Goal: Communication & Community: Answer question/provide support

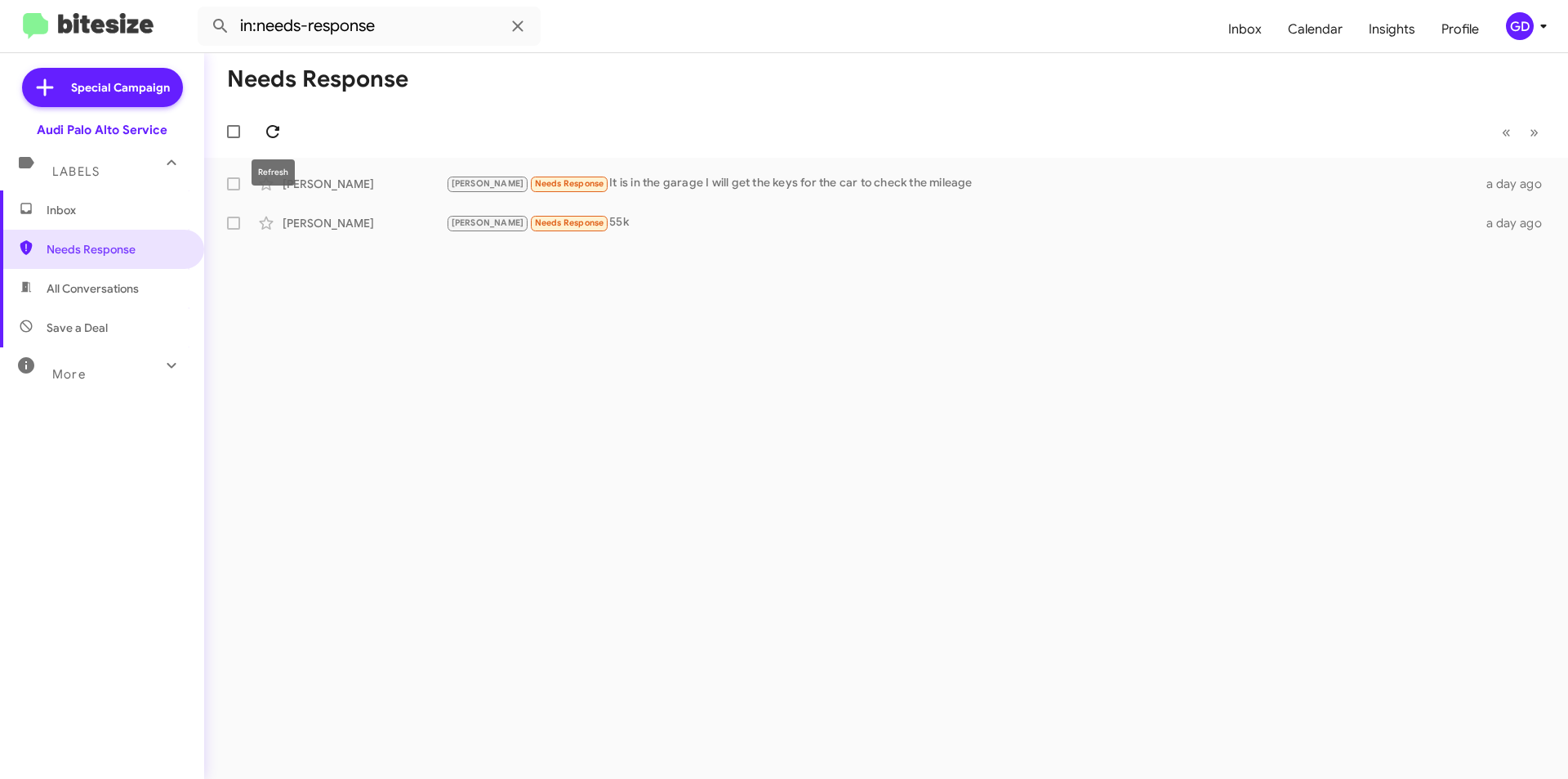
click at [268, 135] on icon at bounding box center [273, 131] width 20 height 20
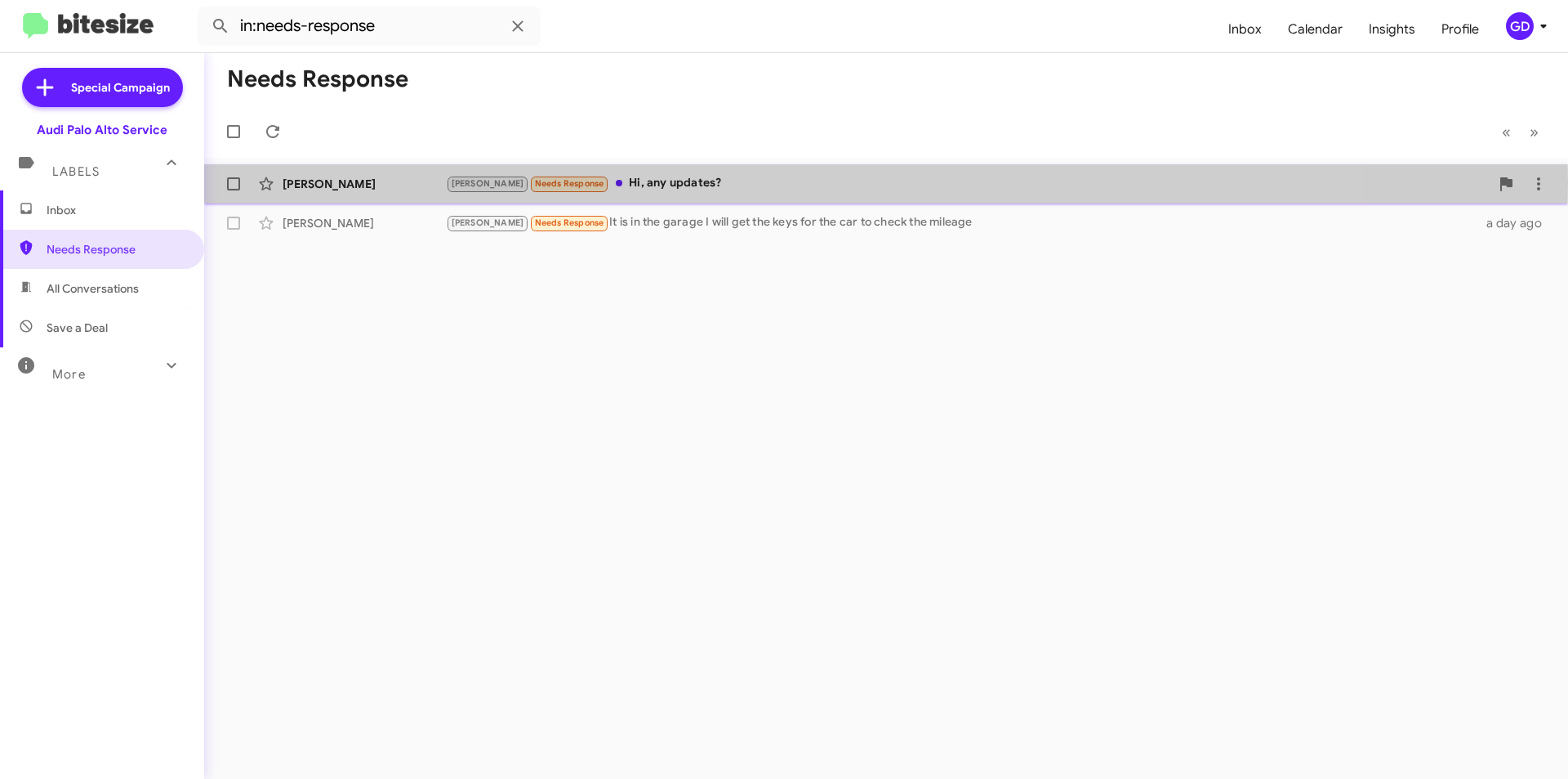
click at [325, 183] on div "[PERSON_NAME]" at bounding box center [364, 184] width 164 height 17
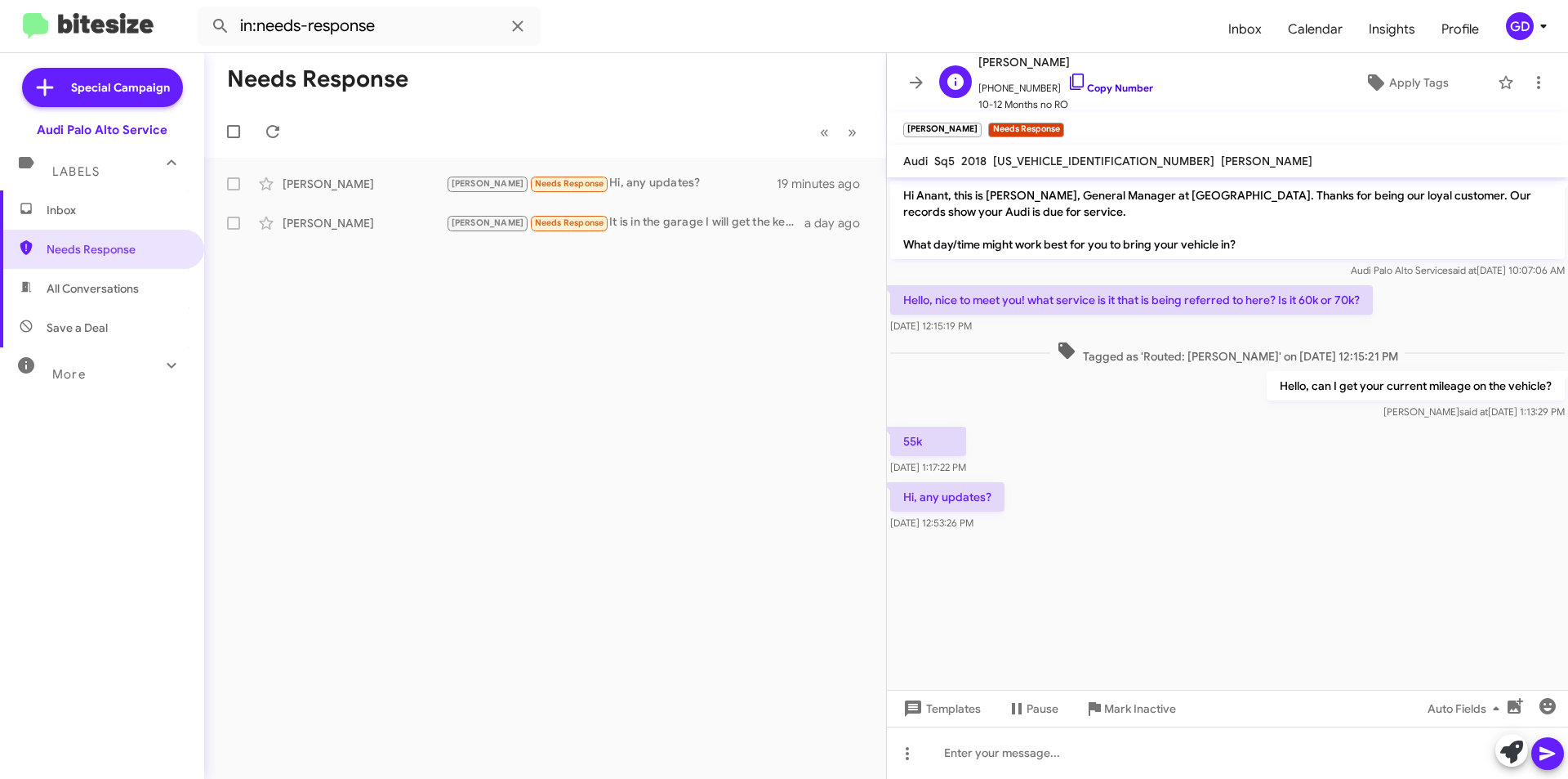
click at [1102, 87] on link "Copy Number" at bounding box center [1110, 88] width 86 height 12
click at [689, 418] on div "Needs Response « Previous » Next [PERSON_NAME] [PERSON_NAME] Needs Response Hi,…" at bounding box center [545, 416] width 682 height 726
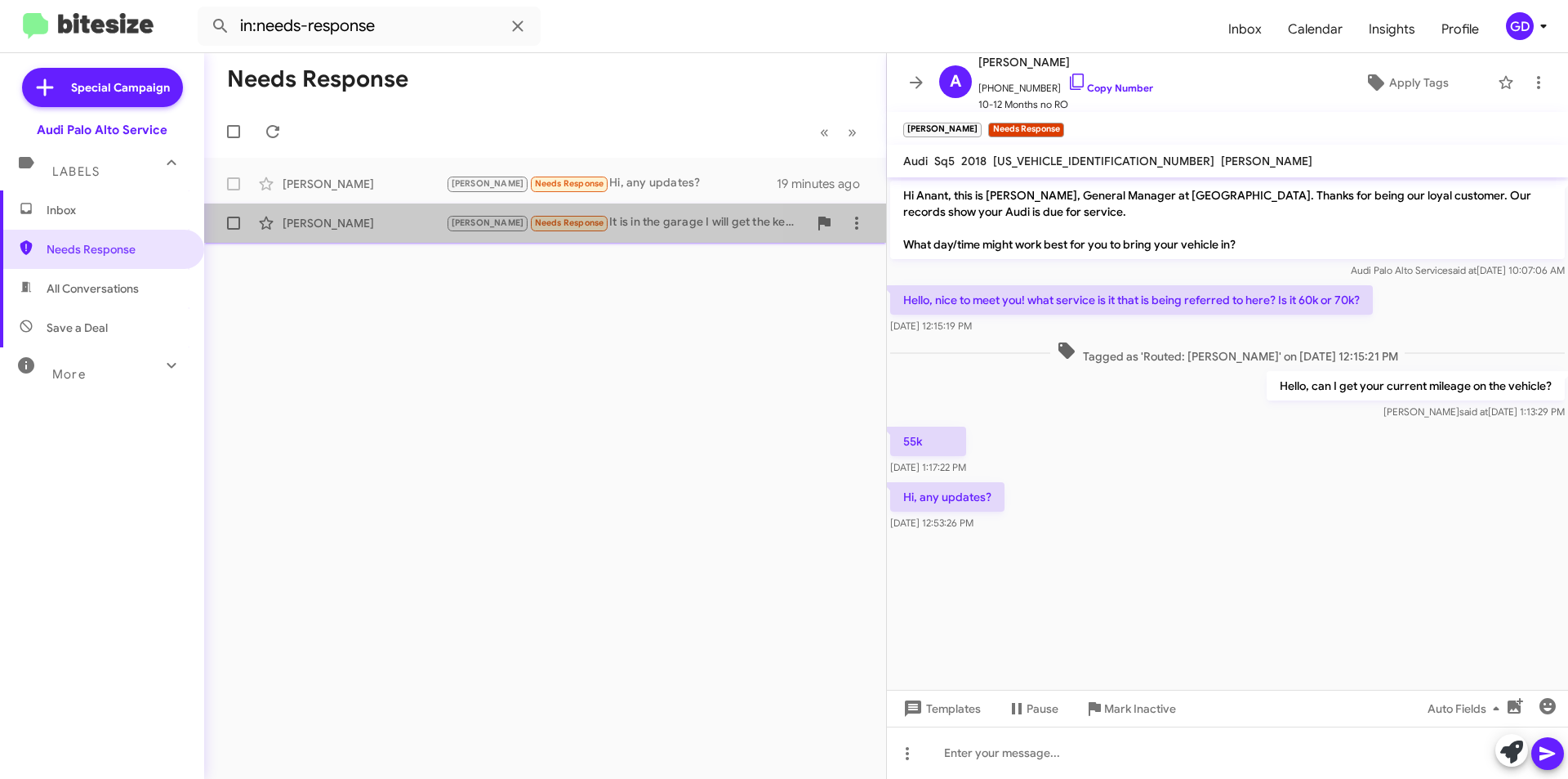
click at [316, 227] on div "[PERSON_NAME]" at bounding box center [364, 223] width 164 height 17
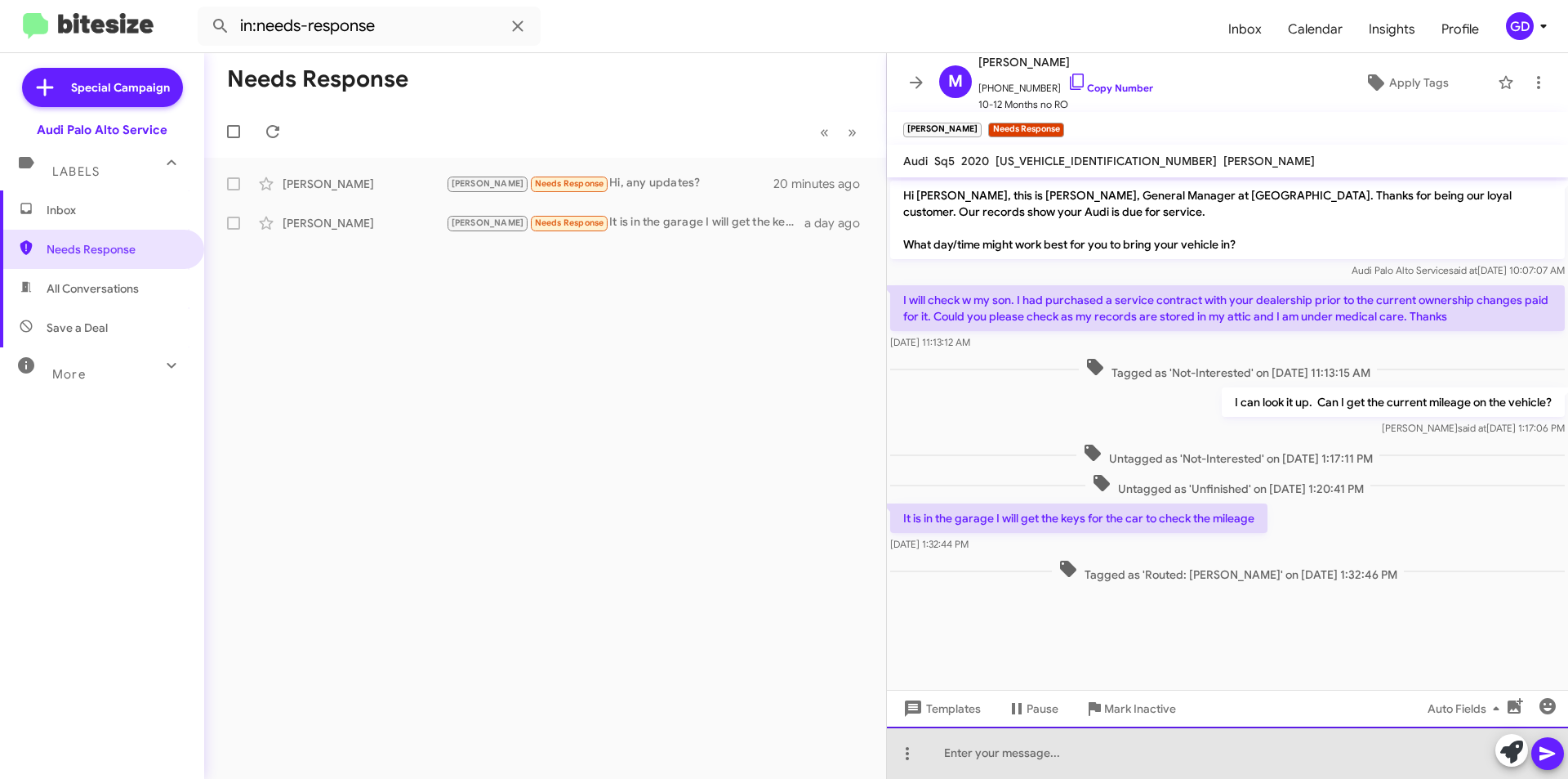
click at [944, 753] on div at bounding box center [1228, 752] width 681 height 52
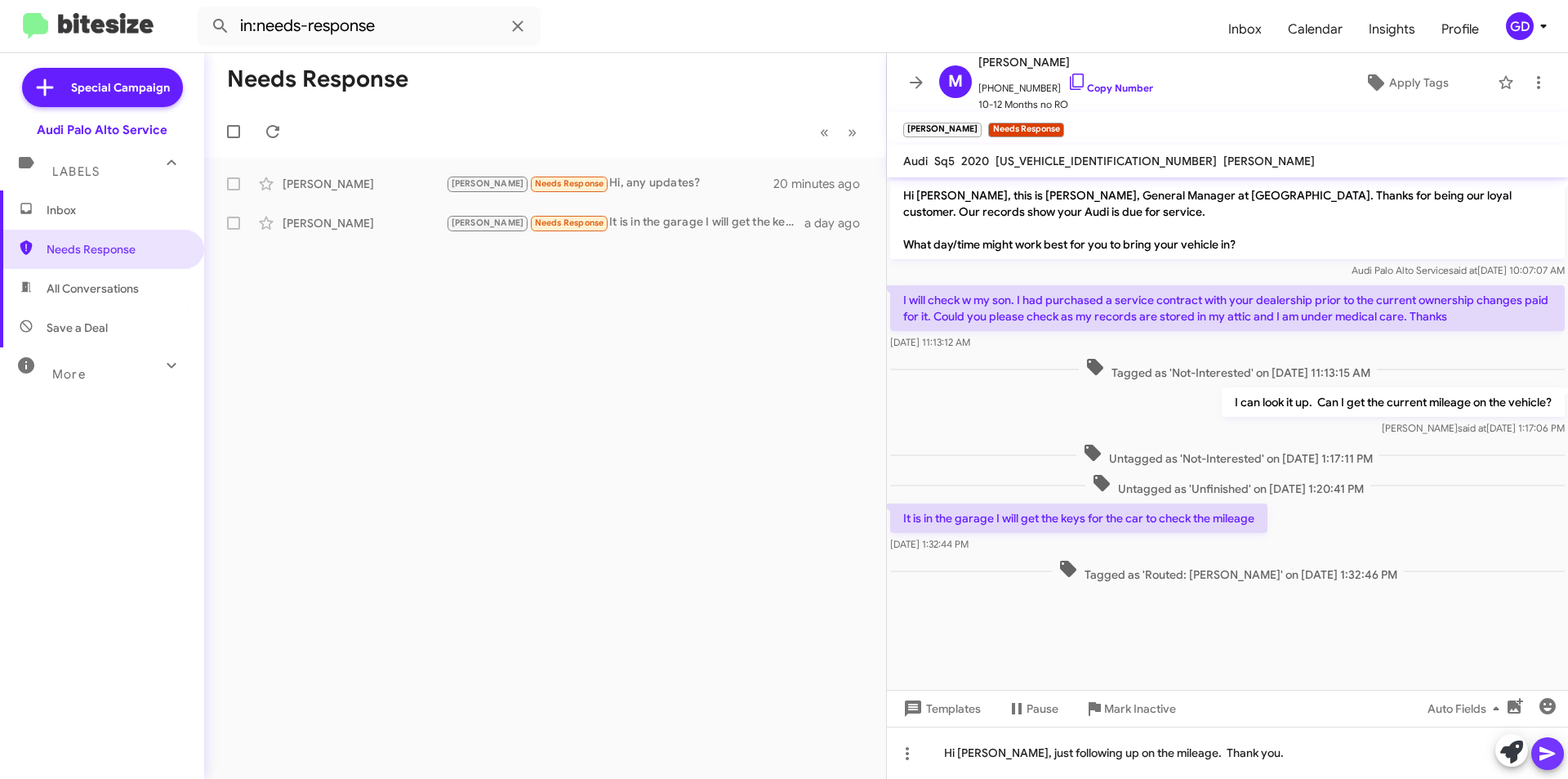
click at [1548, 755] on icon at bounding box center [1547, 754] width 16 height 14
